Goal: Task Accomplishment & Management: Complete application form

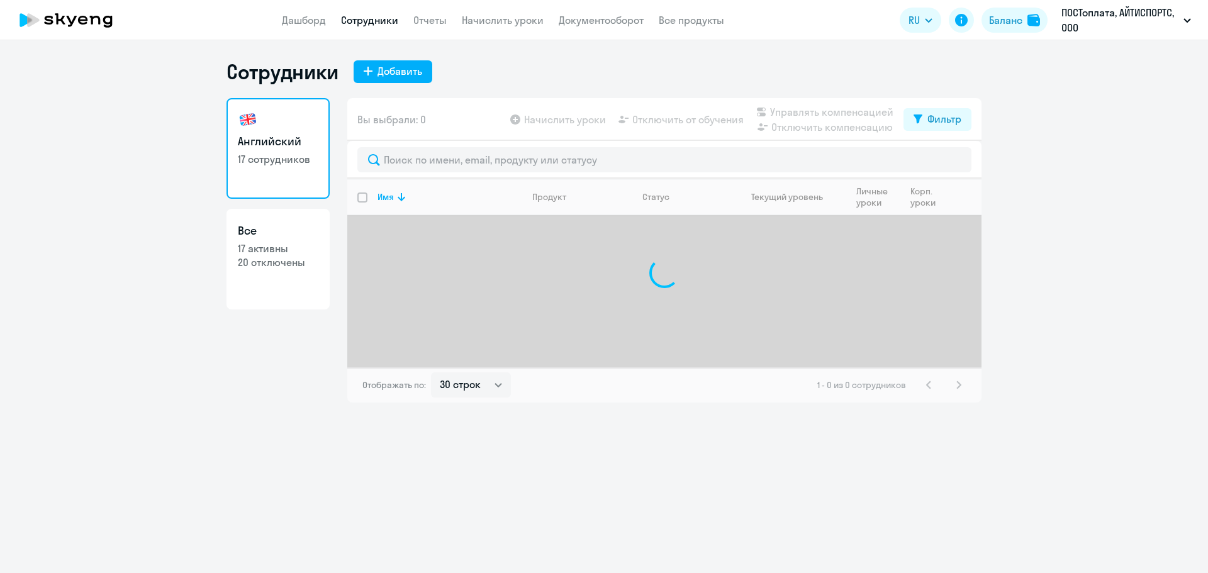
select select "30"
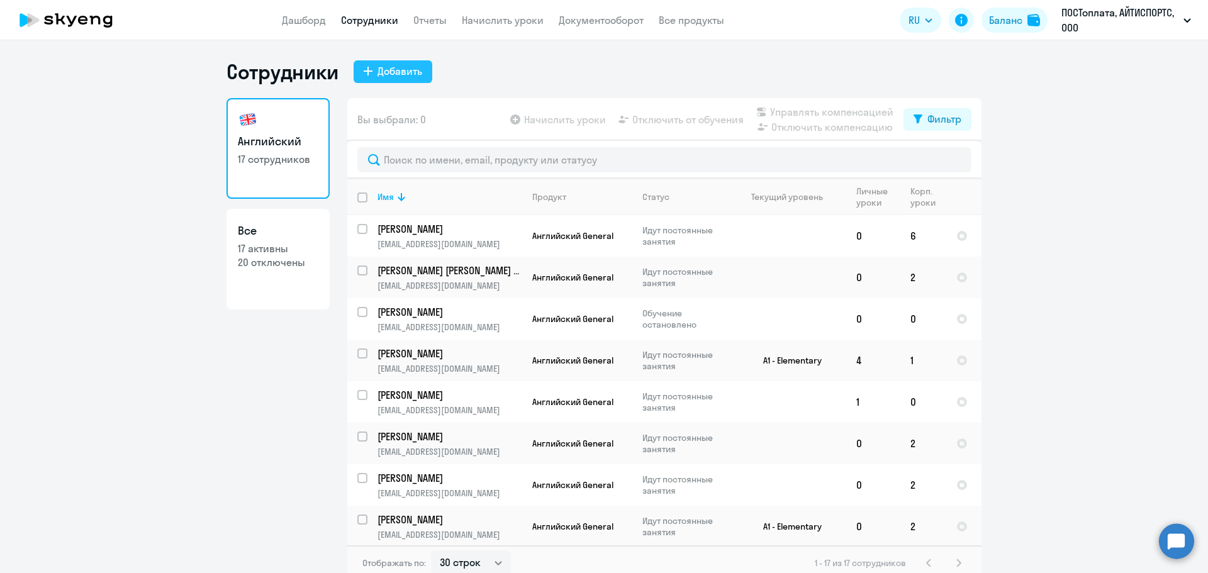
click at [409, 77] on div "Добавить" at bounding box center [399, 71] width 45 height 15
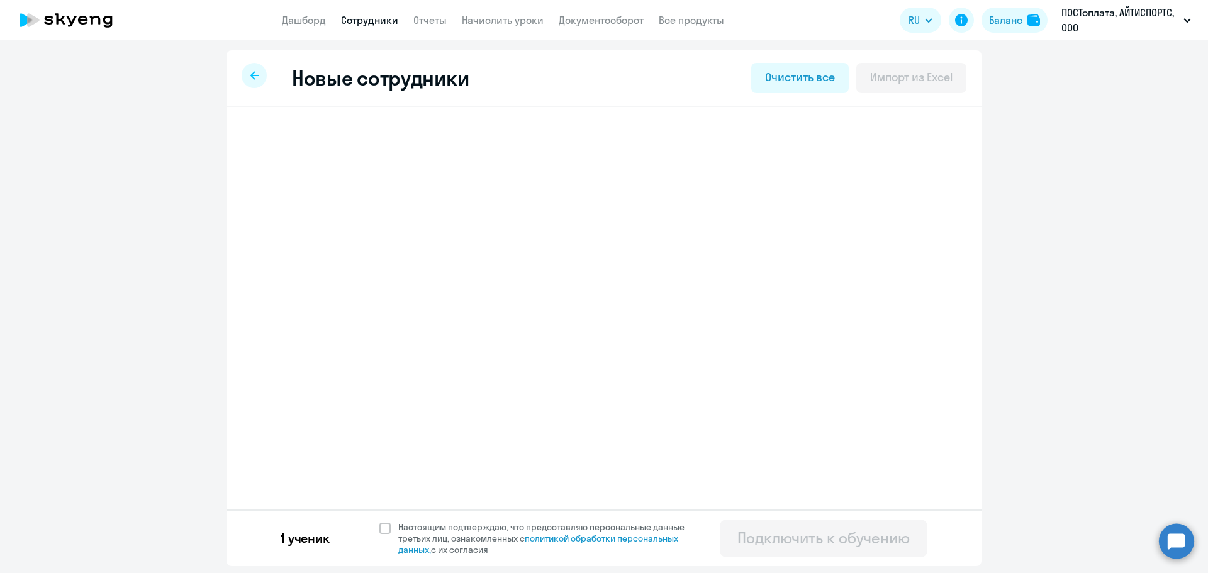
select select "english_adult_not_native_speaker"
select select "3"
click at [376, 195] on span "Добавить ученика" at bounding box center [347, 196] width 87 height 14
select select "english_adult_not_native_speaker"
select select "3"
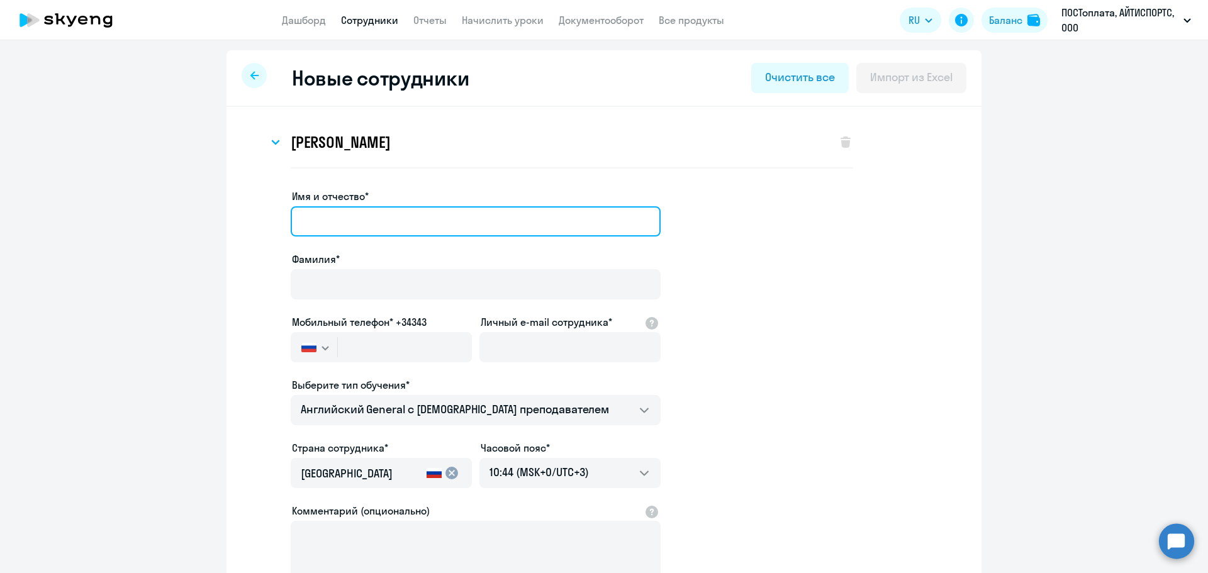
drag, startPoint x: 395, startPoint y: 218, endPoint x: 402, endPoint y: 229, distance: 12.7
click at [395, 218] on input "Имя и отчество*" at bounding box center [476, 221] width 370 height 30
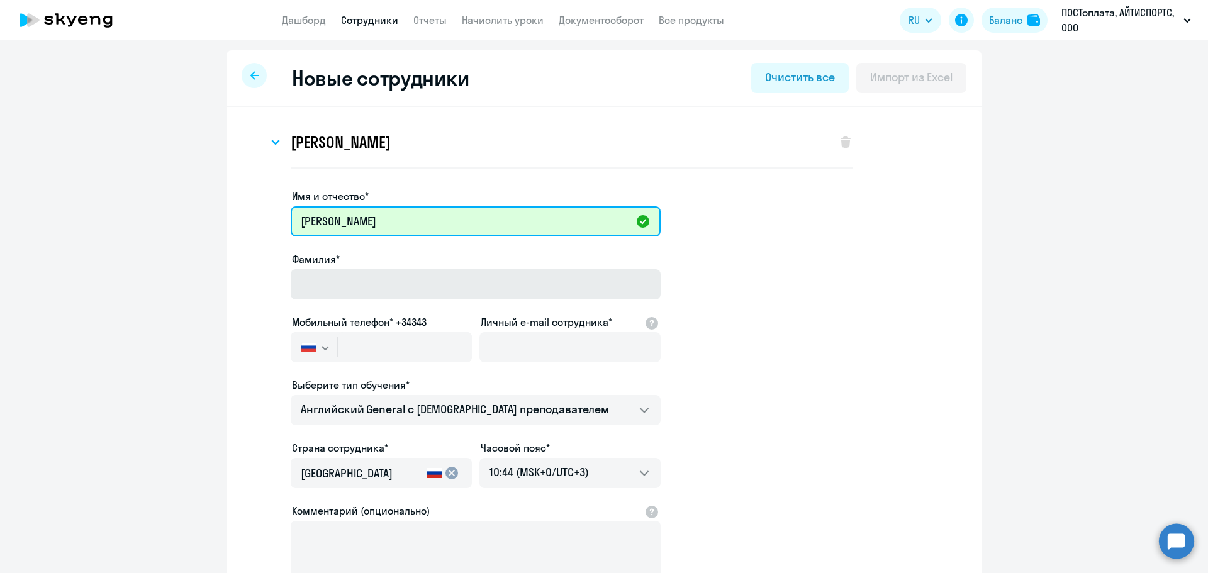
type input "[PERSON_NAME]"
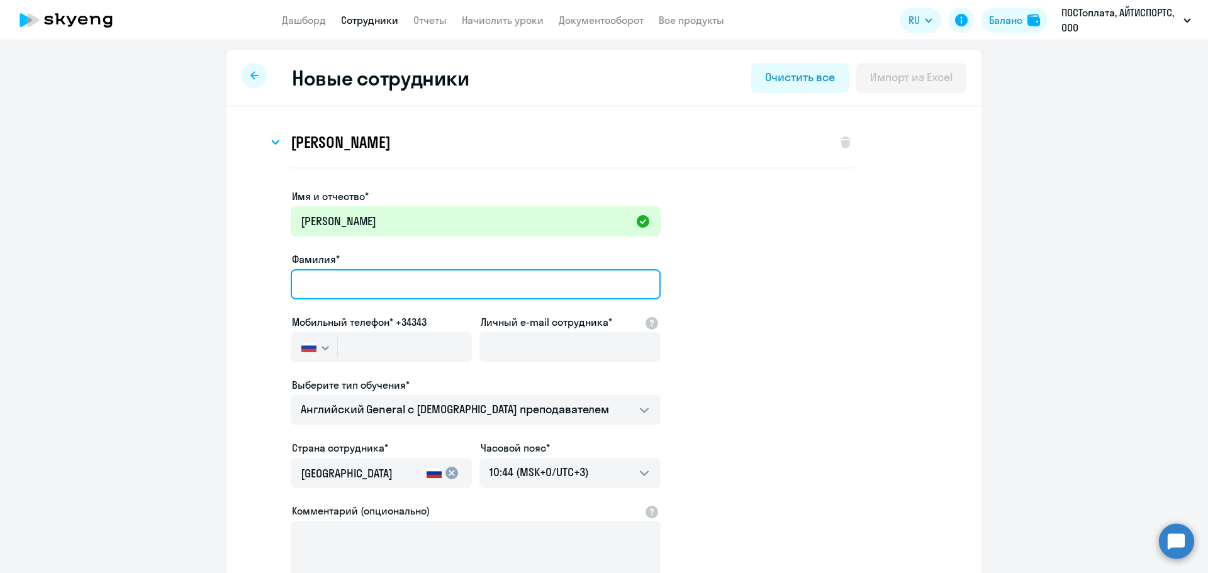
click at [400, 289] on input "Фамилия*" at bounding box center [476, 284] width 370 height 30
type input "[PERSON_NAME]"
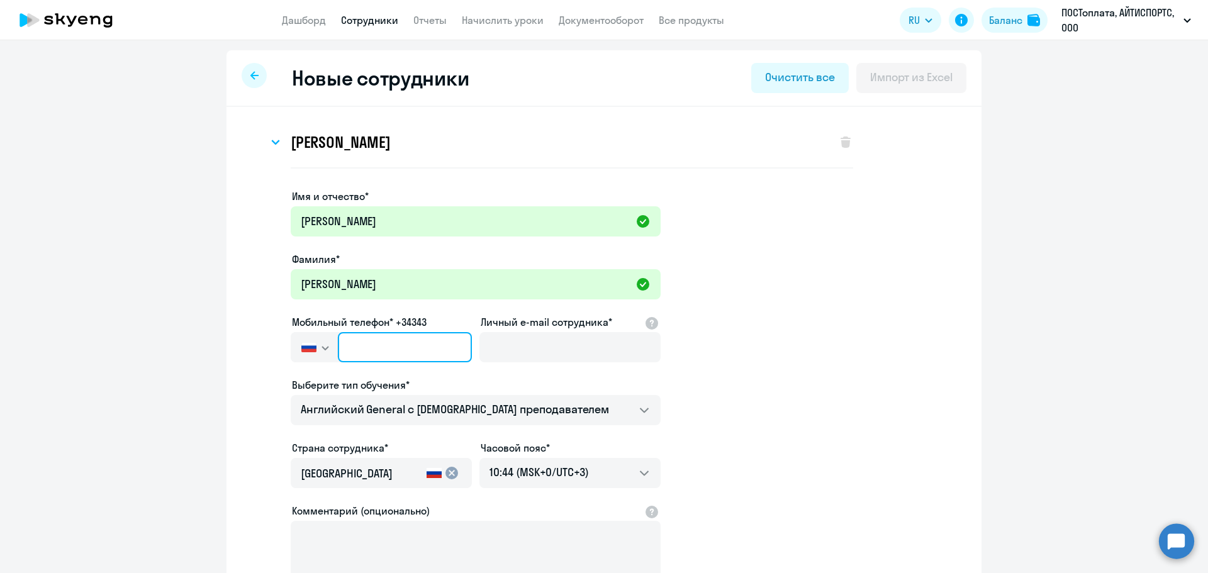
click at [377, 347] on input "text" at bounding box center [405, 347] width 134 height 30
paste input "[PHONE_NUMBER]"
type input "[PHONE_NUMBER]"
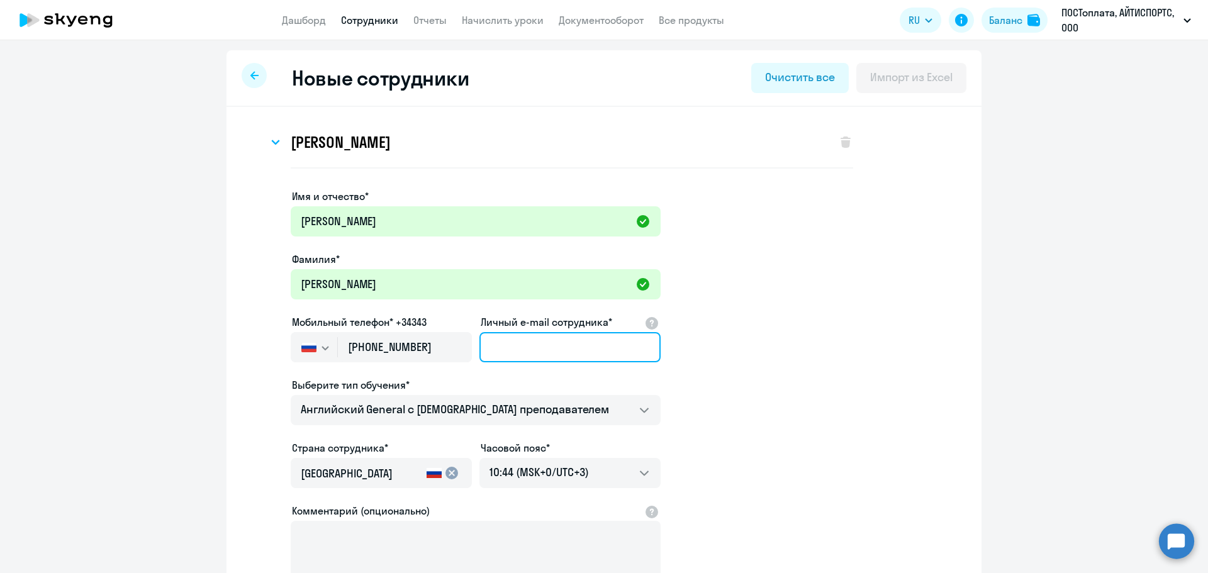
click at [542, 352] on input "Личный e-mail сотрудника*" at bounding box center [569, 347] width 181 height 30
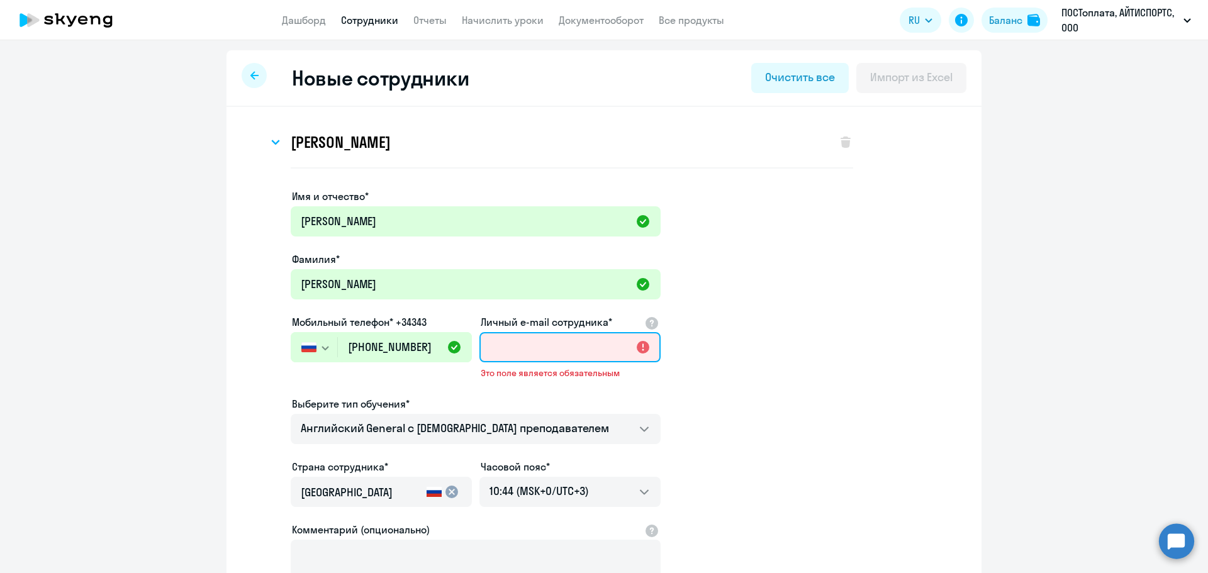
paste input "[EMAIL_ADDRESS][DOMAIN_NAME]"
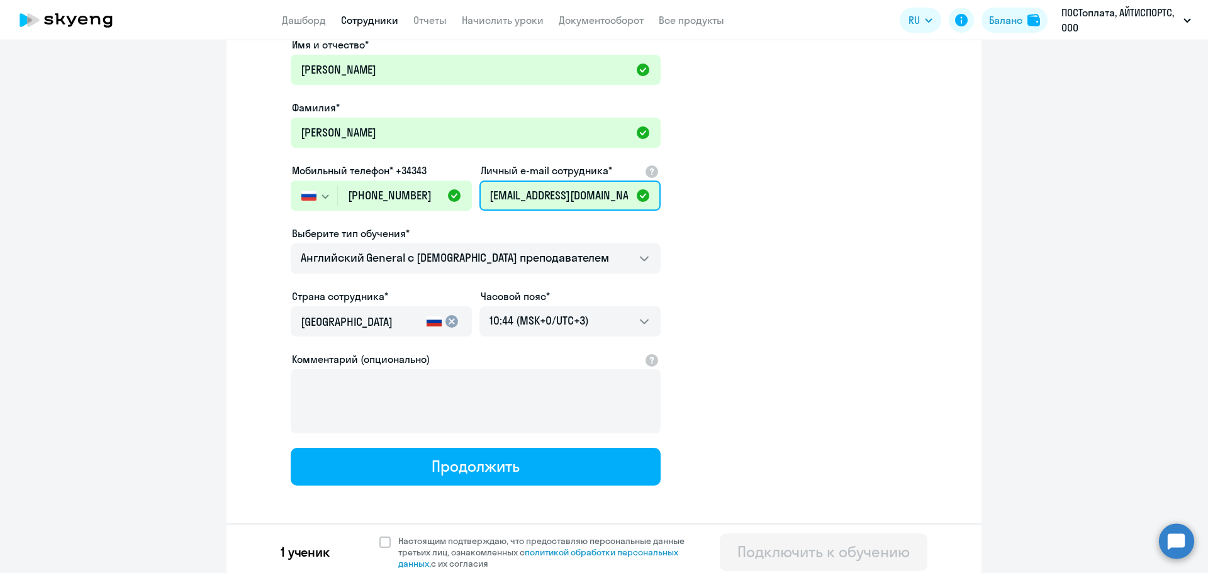
scroll to position [158, 0]
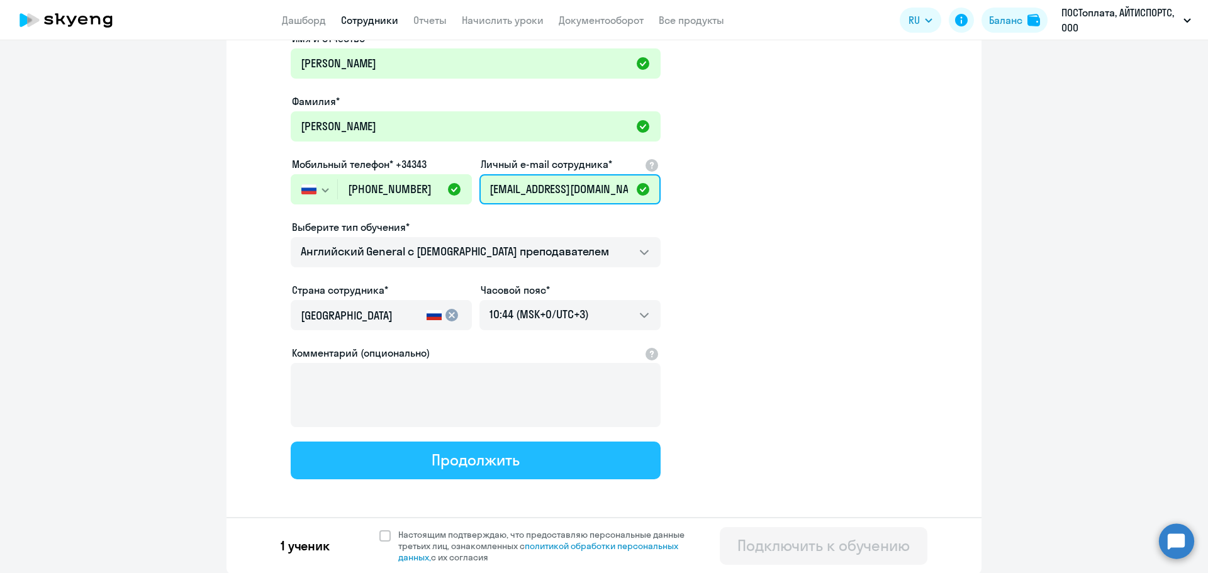
type input "[EMAIL_ADDRESS][DOMAIN_NAME]"
click at [492, 472] on button "Продолжить" at bounding box center [476, 461] width 370 height 38
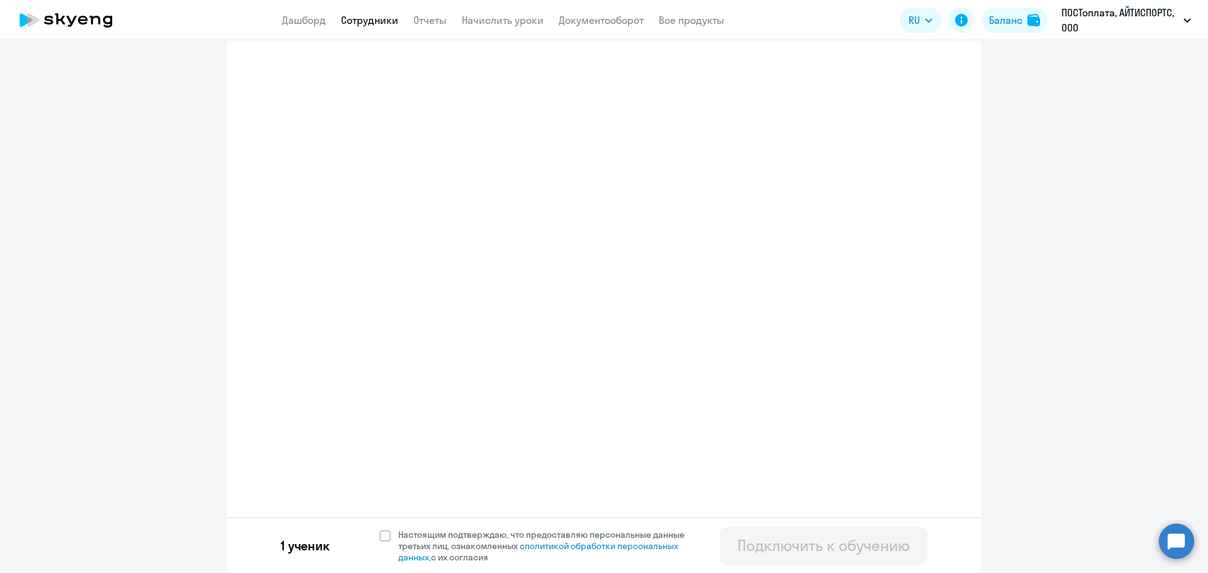
select select "english_adult_not_native_speaker"
select select "3"
select select "english_adult_not_native_speaker"
select select "3"
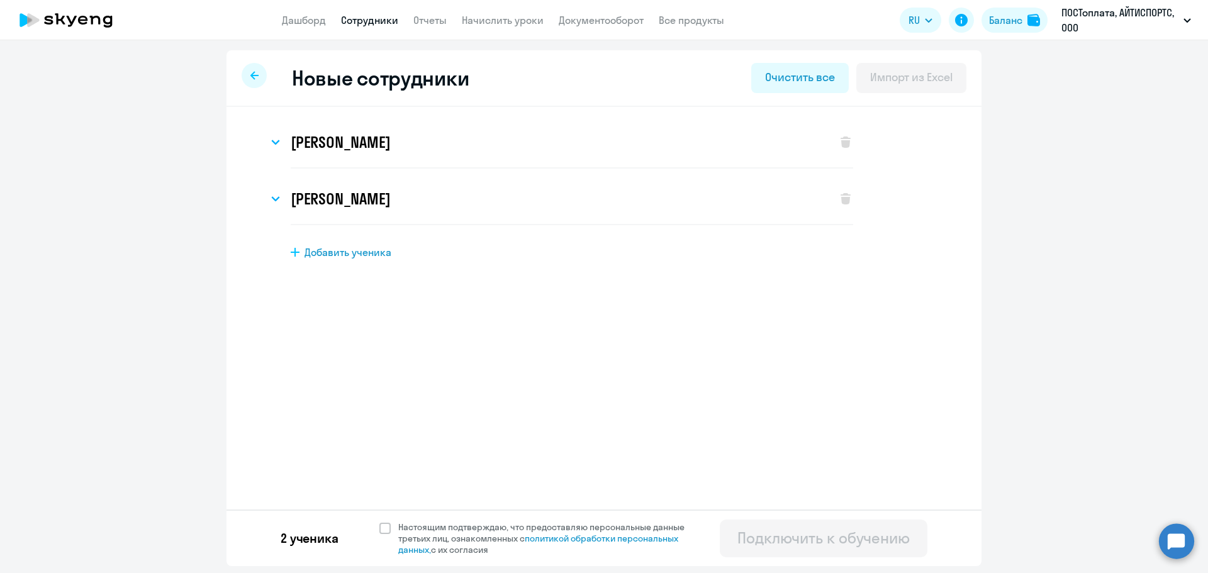
scroll to position [0, 0]
click at [382, 528] on span at bounding box center [384, 528] width 11 height 11
click at [379, 521] on input "Настоящим подтверждаю, что предоставляю персональные данные третьих лиц, ознако…" at bounding box center [379, 521] width 1 height 1
checkbox input "true"
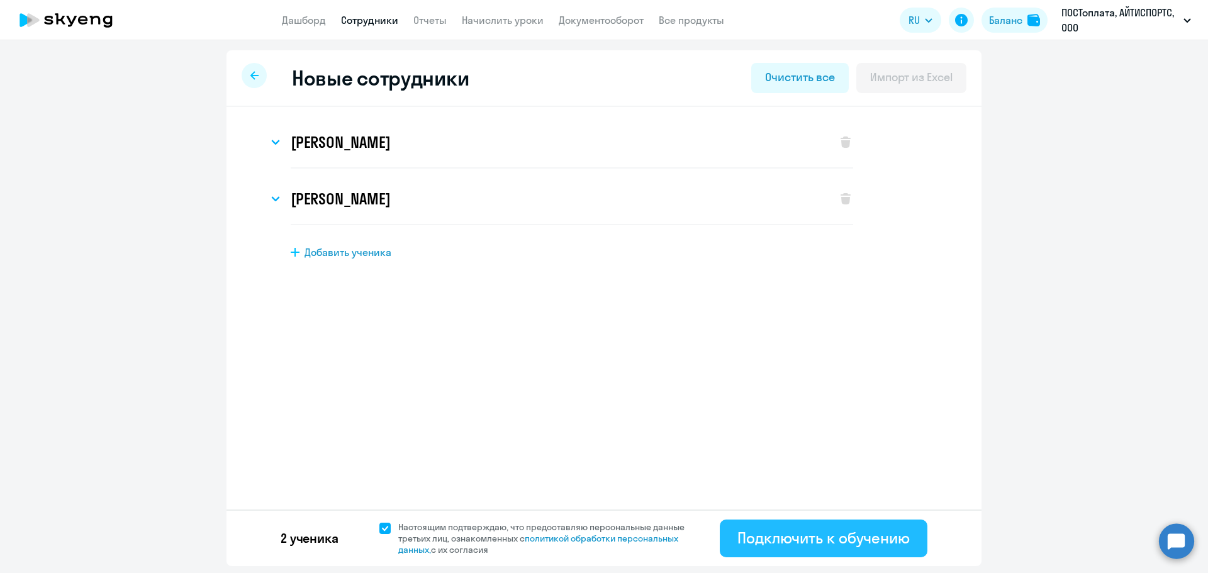
click at [862, 543] on div "Подключить к обучению" at bounding box center [823, 538] width 172 height 20
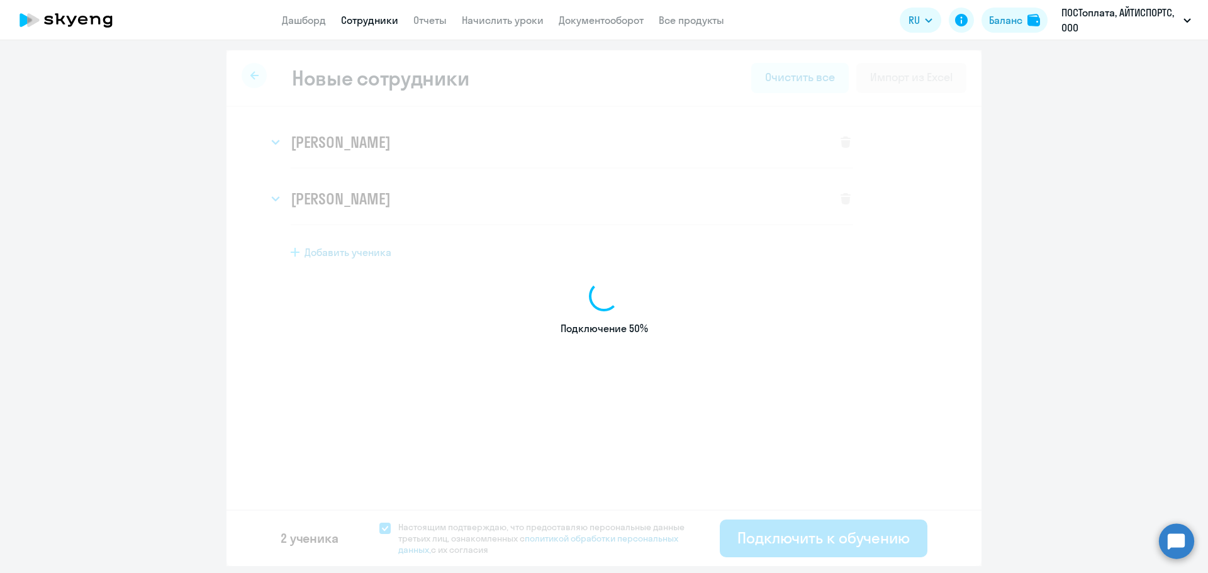
select select "english_adult_not_native_speaker"
select select "3"
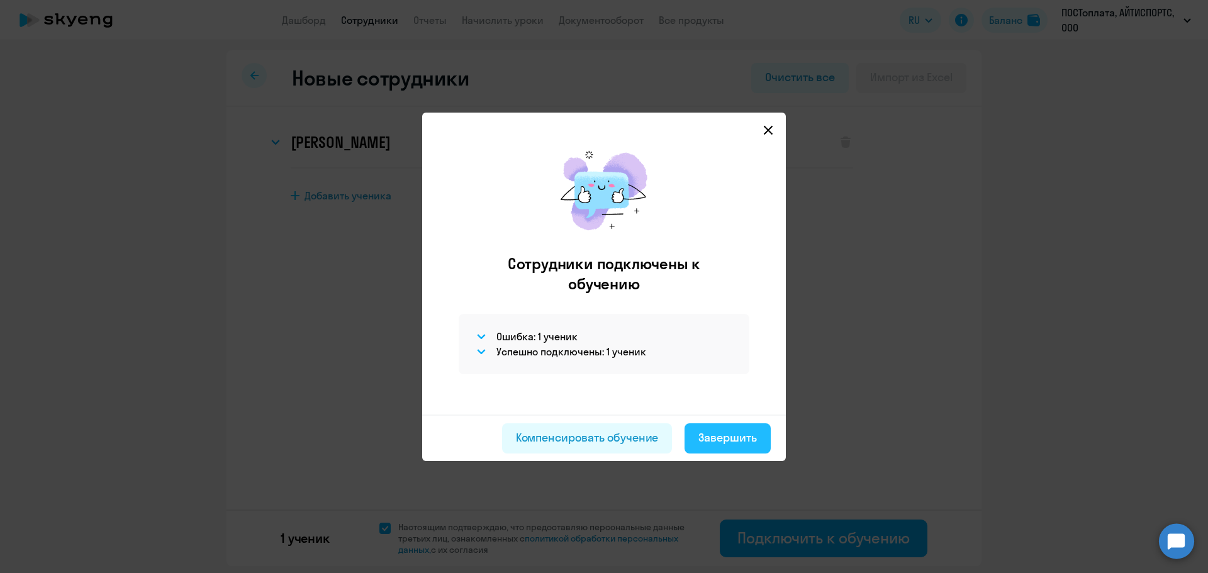
click at [736, 431] on div "Завершить" at bounding box center [727, 438] width 59 height 16
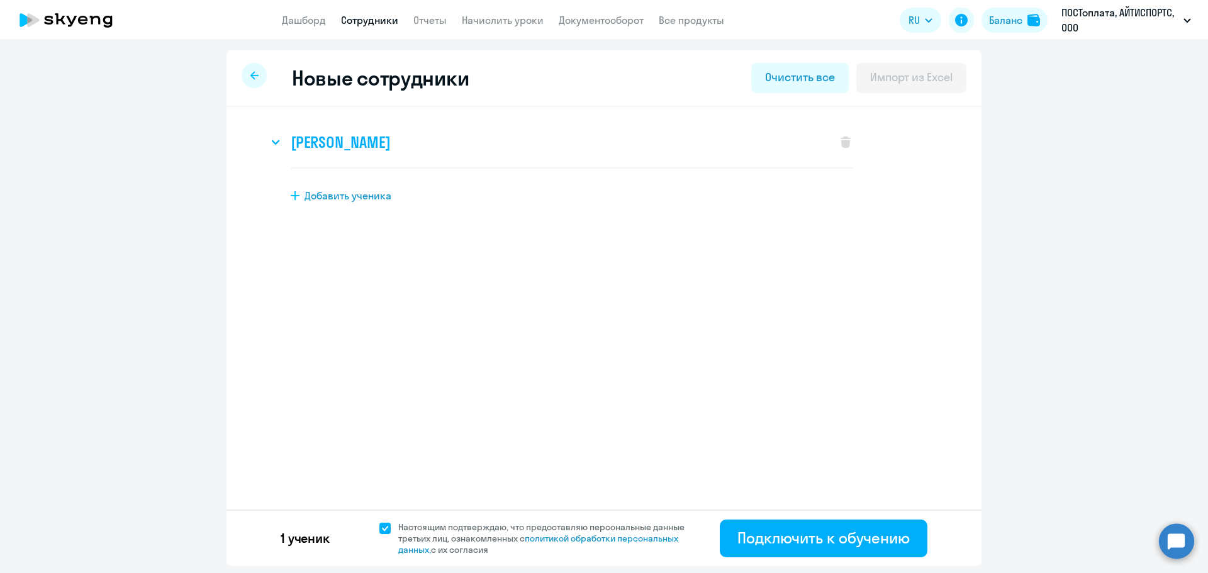
click at [277, 144] on icon at bounding box center [275, 142] width 9 height 5
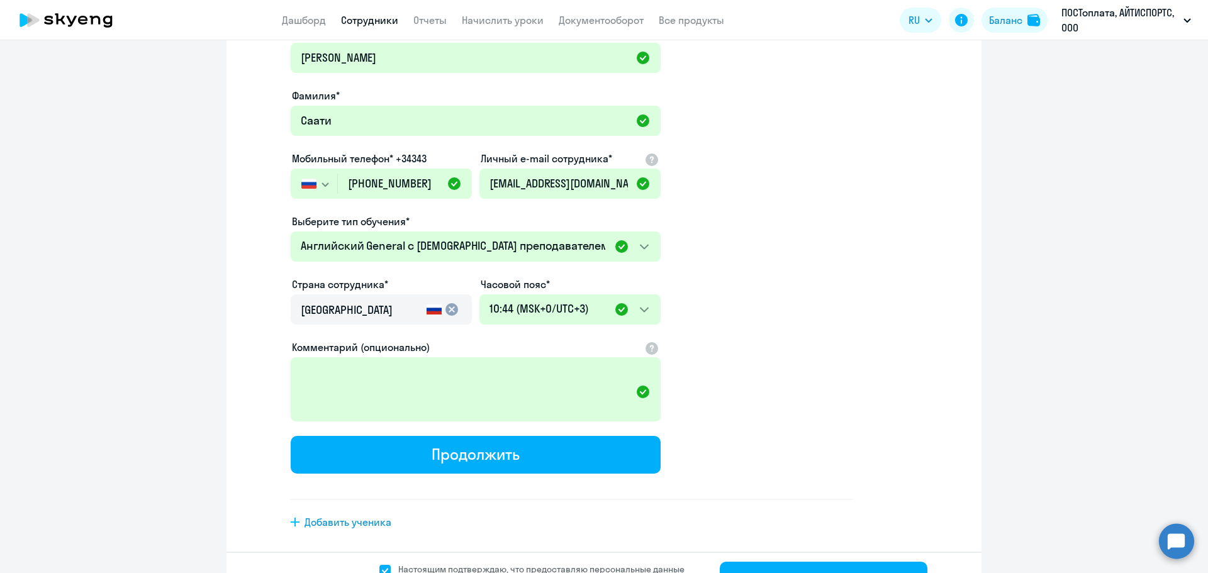
scroll to position [183, 0]
